Goal: Task Accomplishment & Management: Use online tool/utility

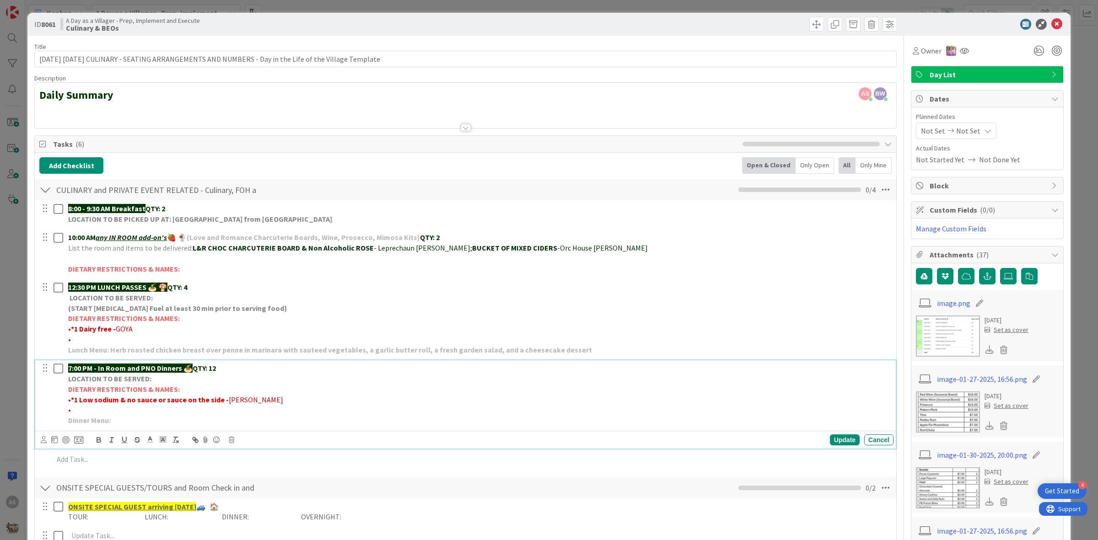
click at [1048, 32] on div "ID 8061 A Day as a Villager - Prep, Implement and Execute Culinary & BEOs" at bounding box center [548, 24] width 1043 height 23
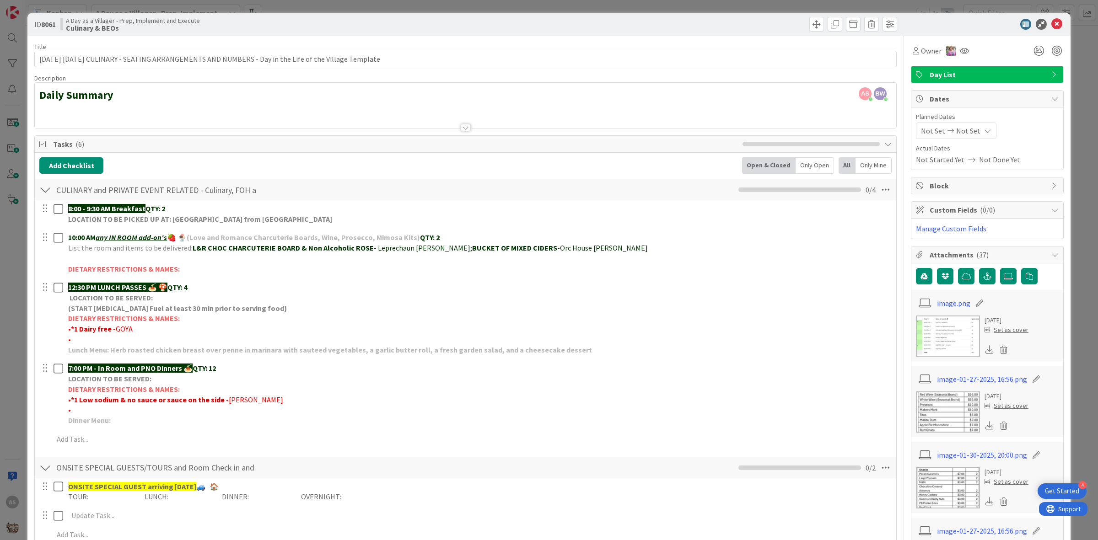
click at [1051, 28] on icon at bounding box center [1056, 24] width 11 height 11
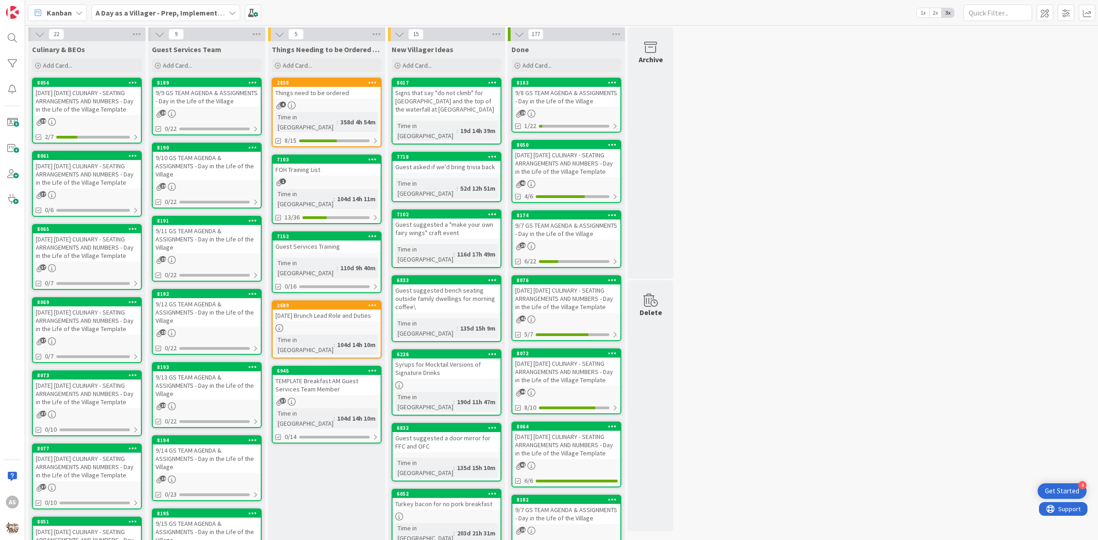
click at [94, 262] on div "[DATE] [DATE] CULINARY - SEATING ARRANGEMENTS AND NUMBERS - Day in the Life of …" at bounding box center [87, 247] width 108 height 28
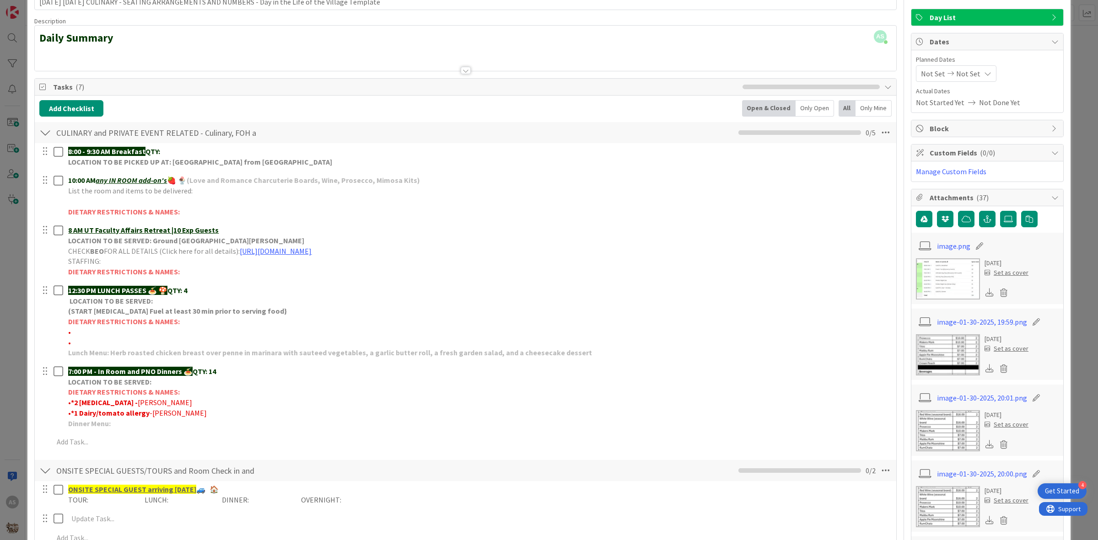
scroll to position [114, 0]
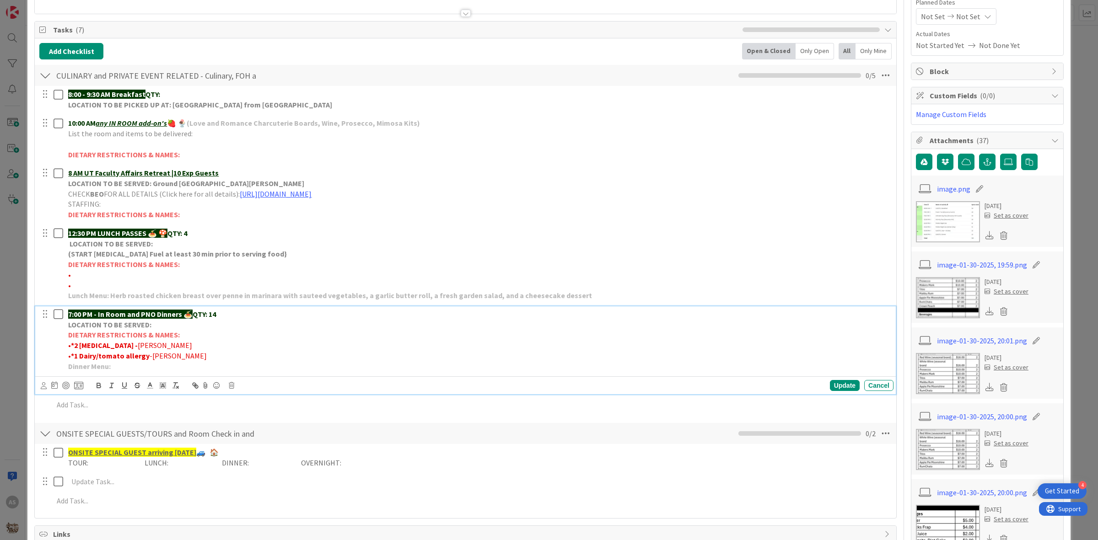
drag, startPoint x: 134, startPoint y: 349, endPoint x: 132, endPoint y: 362, distance: 13.4
click at [75, 348] on strong "*2 [MEDICAL_DATA] -" at bounding box center [104, 345] width 67 height 9
copy strong "2 [MEDICAL_DATA]"
drag, startPoint x: 145, startPoint y: 355, endPoint x: 78, endPoint y: 358, distance: 67.3
click at [75, 360] on p "• *1 Dairy/tomato allergy -[PERSON_NAME]" at bounding box center [479, 356] width 822 height 11
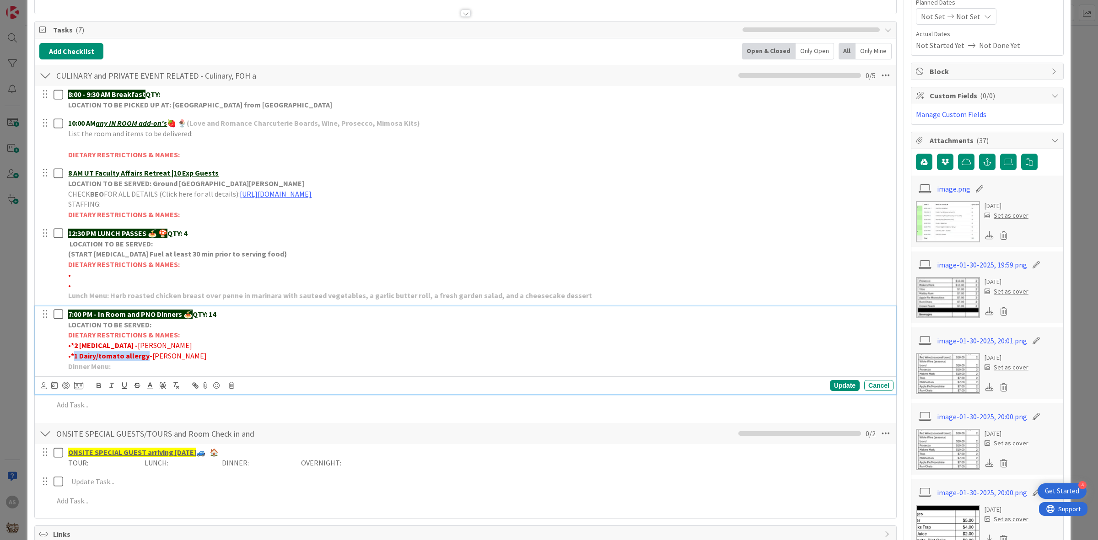
copy strong "1 Dairy/tomato allergy"
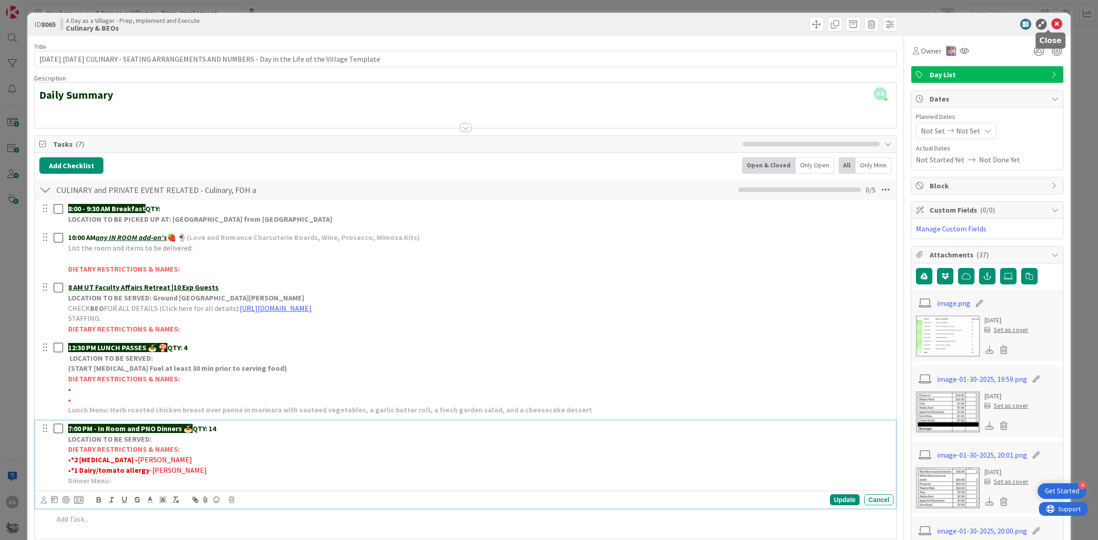
click at [1052, 29] on icon at bounding box center [1056, 24] width 11 height 11
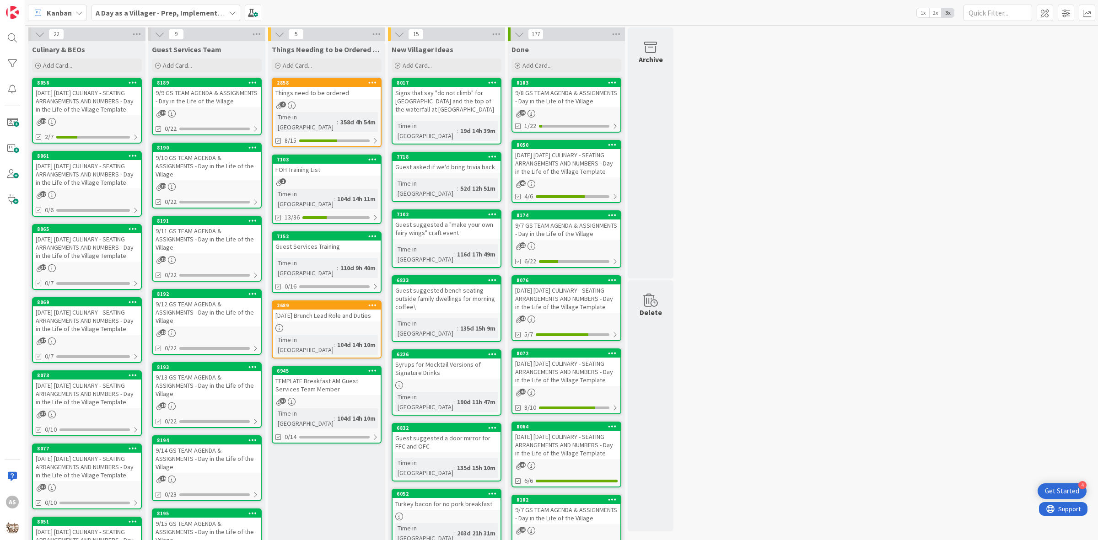
click at [71, 251] on div "[DATE] [DATE] CULINARY - SEATING ARRANGEMENTS AND NUMBERS - Day in the Life of …" at bounding box center [87, 247] width 108 height 28
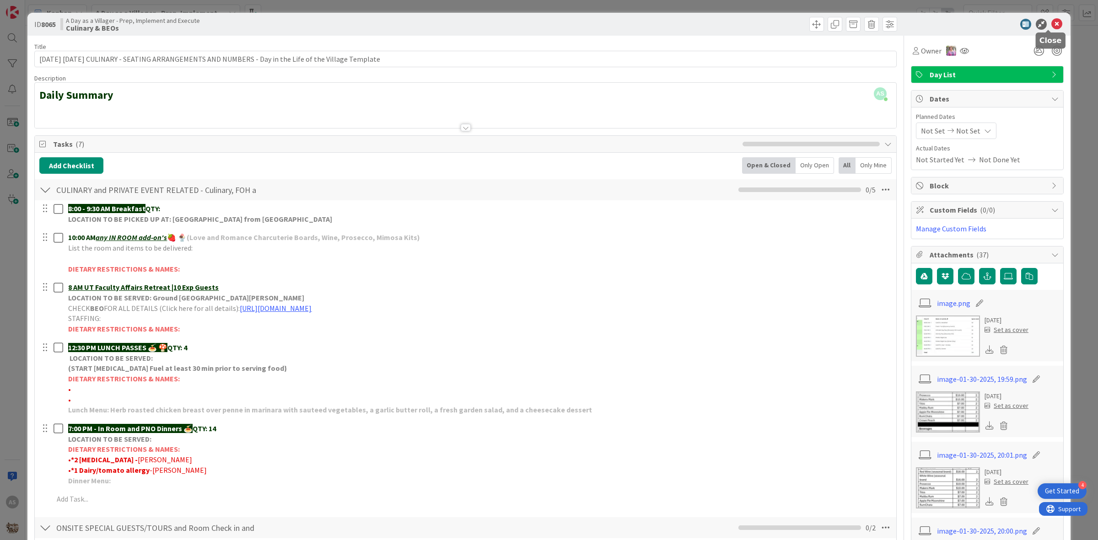
click at [1051, 25] on icon at bounding box center [1056, 24] width 11 height 11
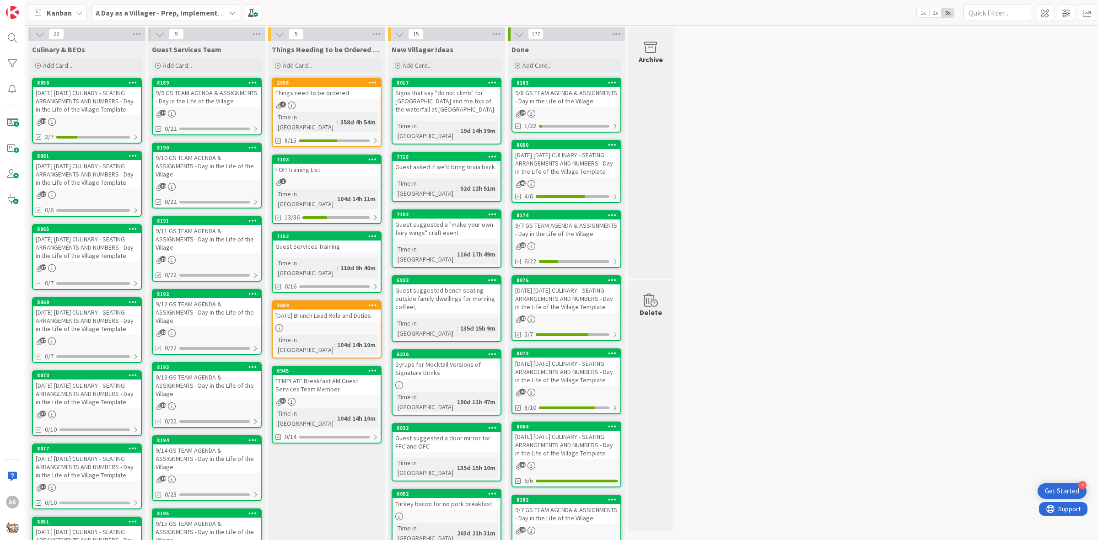
click at [95, 179] on div "[DATE] [DATE] CULINARY - SEATING ARRANGEMENTS AND NUMBERS - Day in the Life of …" at bounding box center [87, 174] width 108 height 28
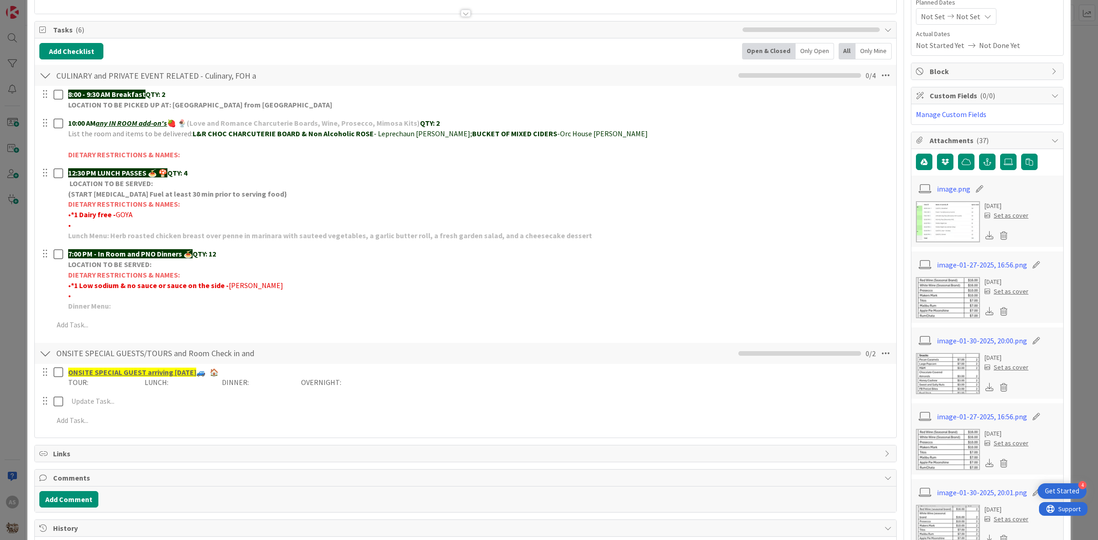
scroll to position [57, 0]
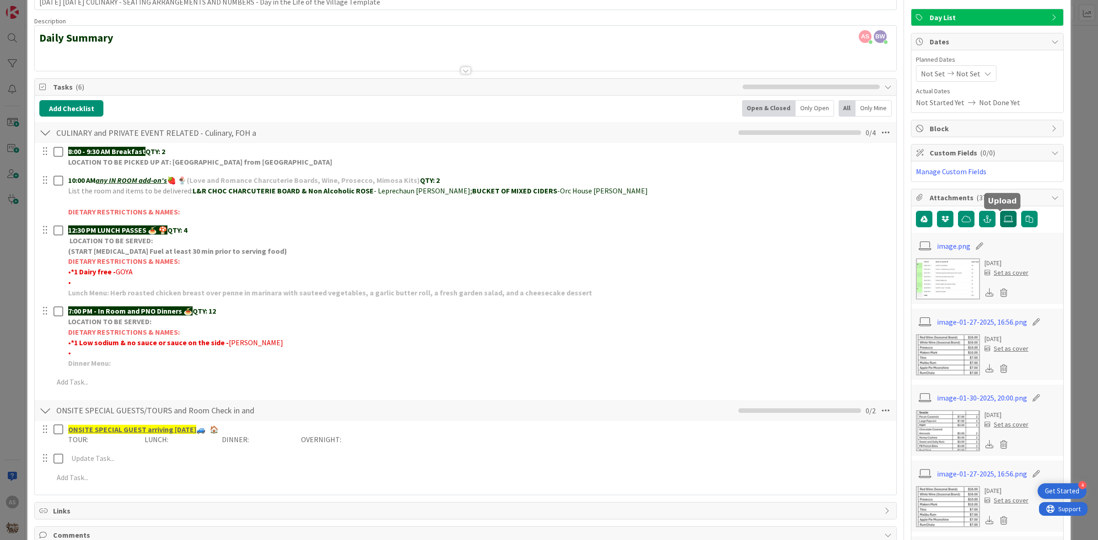
click at [1002, 225] on label at bounding box center [1008, 219] width 16 height 16
click at [1000, 211] on input "file" at bounding box center [1000, 211] width 0 height 0
click at [1004, 220] on icon at bounding box center [1008, 218] width 9 height 7
click at [1000, 211] on input "file" at bounding box center [1000, 211] width 0 height 0
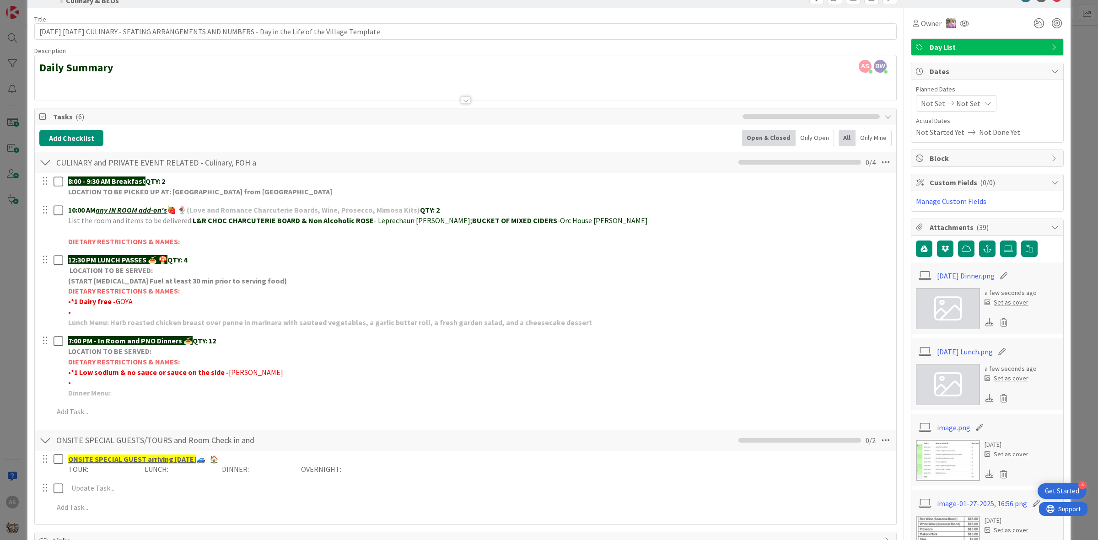
scroll to position [0, 0]
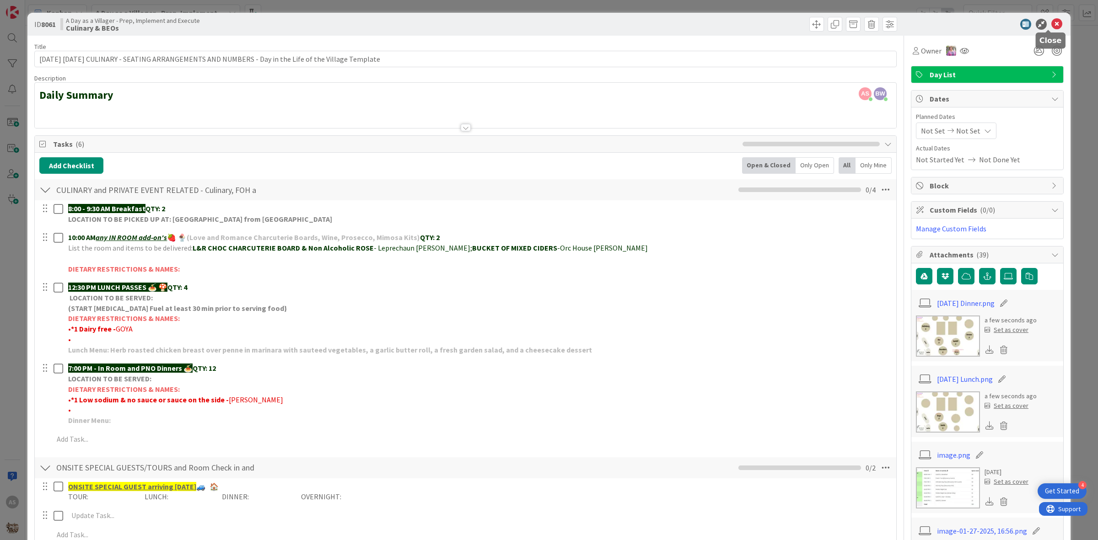
click at [1051, 28] on icon at bounding box center [1056, 24] width 11 height 11
